Goal: Information Seeking & Learning: Learn about a topic

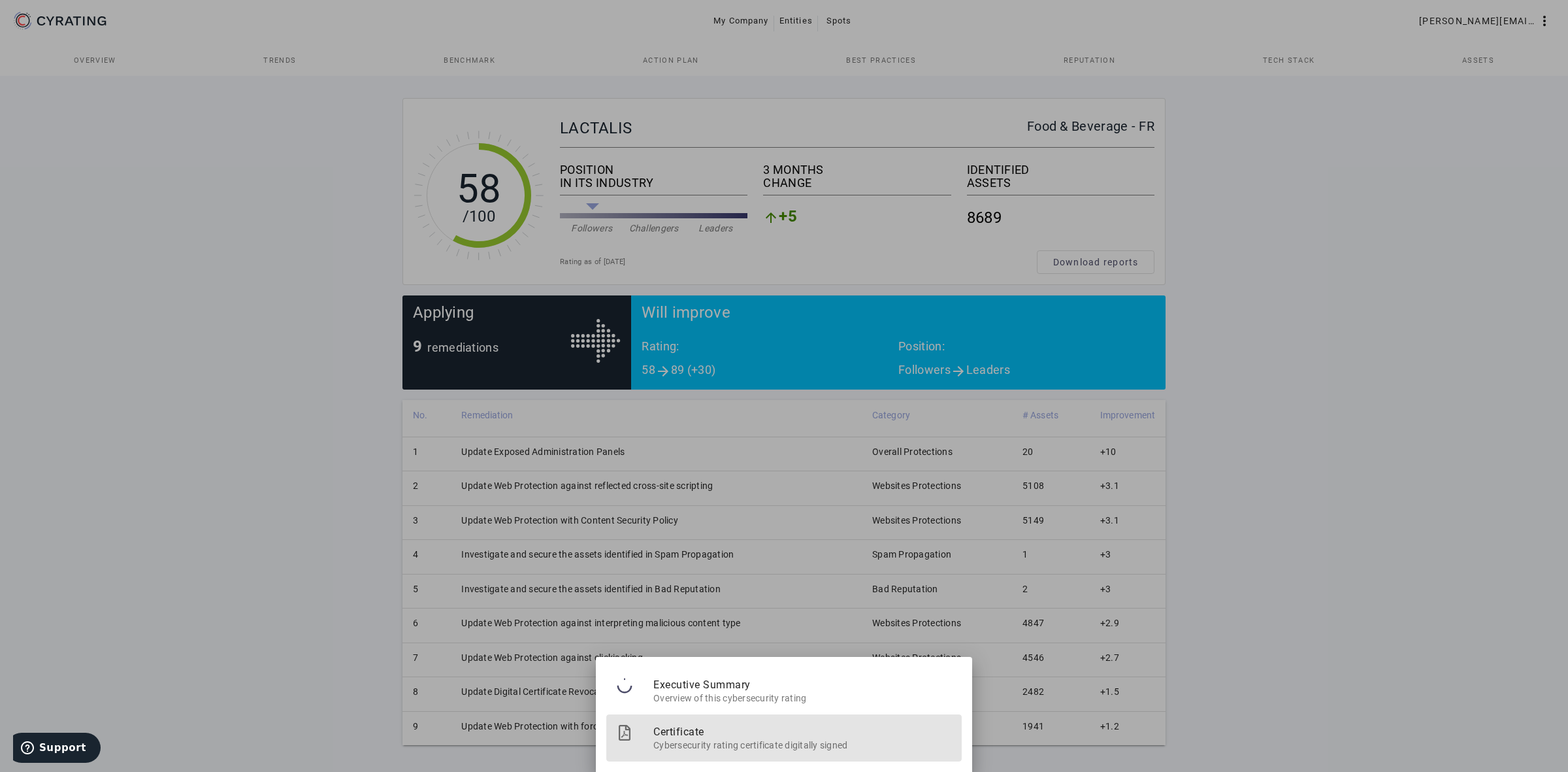
click at [788, 740] on span "Cybersecurity rating certificate digitally signed" at bounding box center [802, 744] width 298 height 16
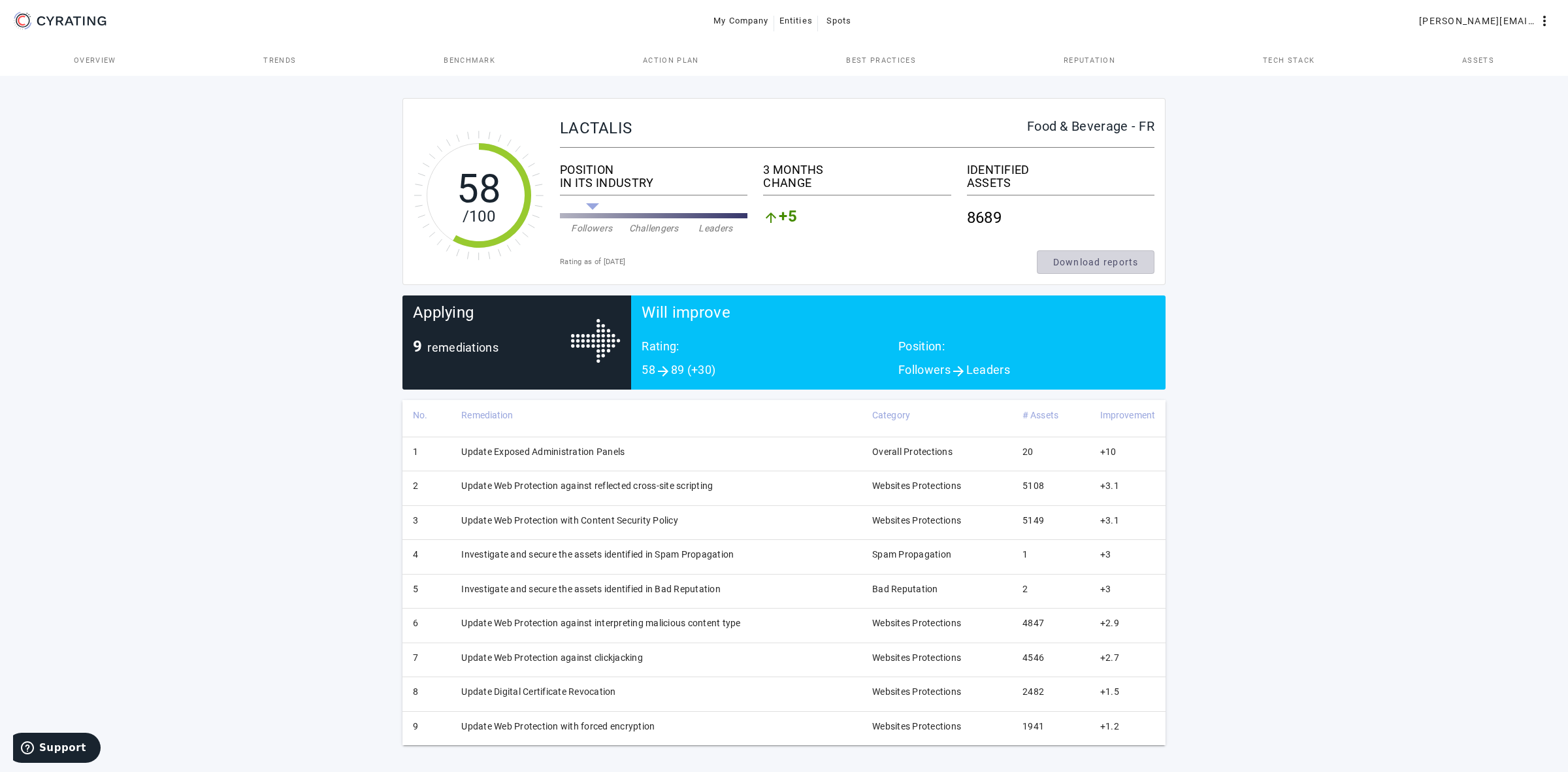
click at [1100, 253] on span at bounding box center [1096, 262] width 116 height 31
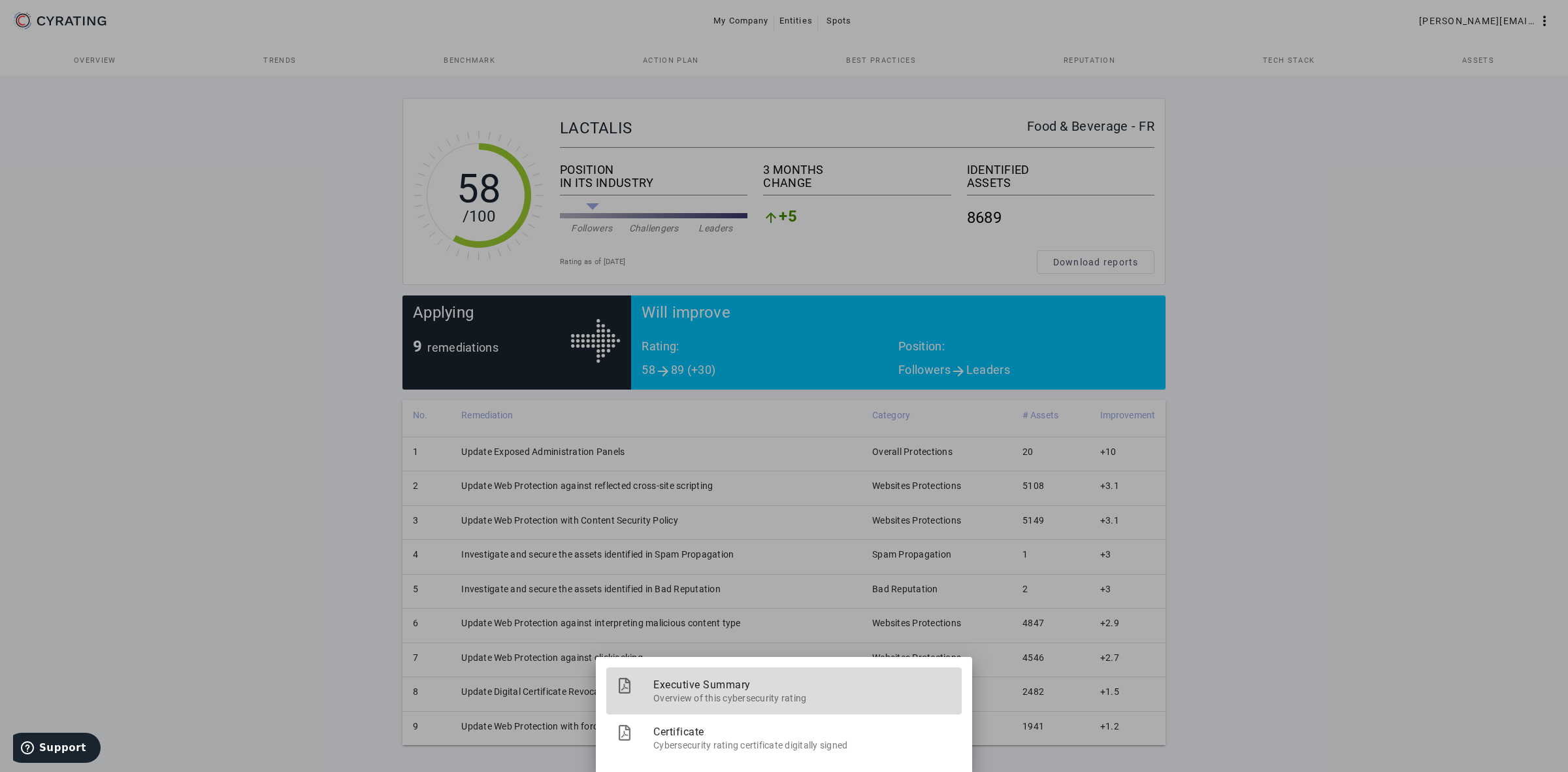
click at [751, 694] on span "Overview of this cybersecurity rating" at bounding box center [802, 696] width 298 height 16
